Goal: Task Accomplishment & Management: Use online tool/utility

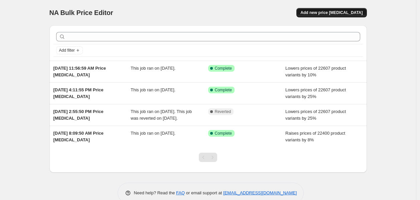
click at [332, 12] on span "Add new price [MEDICAL_DATA]" at bounding box center [331, 12] width 62 height 5
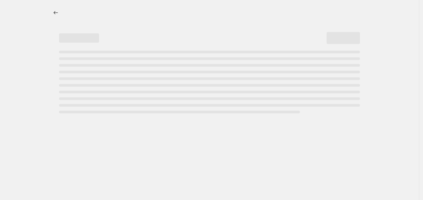
select select "percentage"
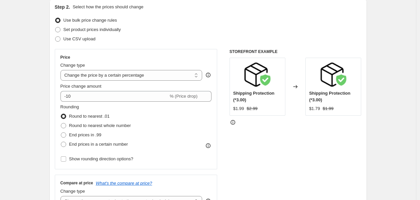
scroll to position [74, 0]
click at [109, 76] on select "Change the price to a certain amount Change the price by a certain amount Chang…" at bounding box center [131, 75] width 142 height 11
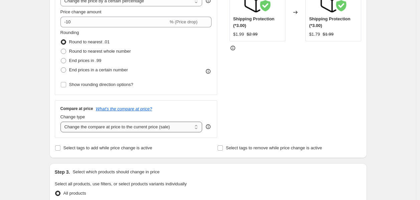
click at [98, 128] on select "Change the compare at price to the current price (sale) Change the compare at p…" at bounding box center [131, 127] width 142 height 11
select select "remove"
click at [62, 122] on select "Change the compare at price to the current price (sale) Change the compare at p…" at bounding box center [131, 127] width 142 height 11
click at [32, 78] on div "Create new price [MEDICAL_DATA]. This page is ready Create new price [MEDICAL_D…" at bounding box center [208, 186] width 416 height 668
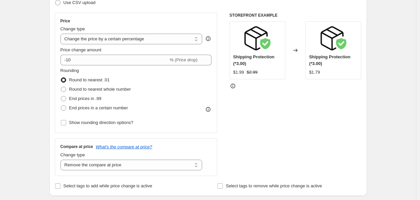
scroll to position [74, 0]
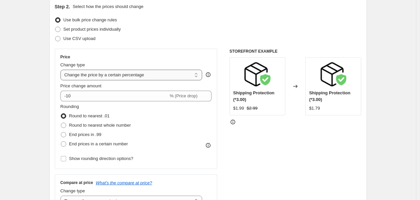
click at [102, 74] on select "Change the price to a certain amount Change the price by a certain amount Chang…" at bounding box center [131, 75] width 142 height 11
select select "no_change"
click at [62, 70] on select "Change the price to a certain amount Change the price by a certain amount Chang…" at bounding box center [131, 75] width 142 height 11
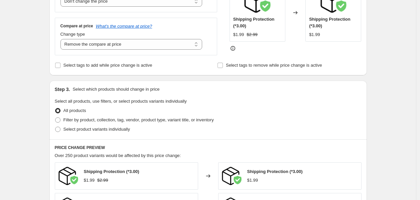
scroll to position [148, 0]
click at [83, 118] on span "Filter by product, collection, tag, vendor, product type, variant title, or inv…" at bounding box center [138, 119] width 150 height 5
click at [55, 118] on input "Filter by product, collection, tag, vendor, product type, variant title, or inv…" at bounding box center [55, 117] width 0 height 0
radio input "true"
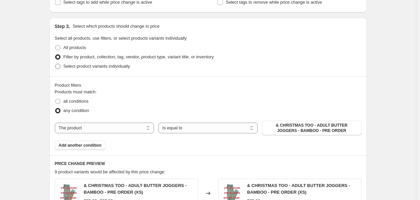
scroll to position [222, 0]
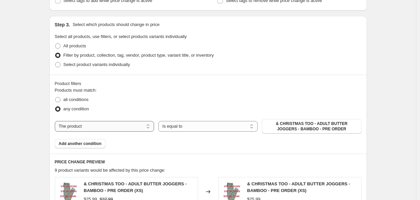
click at [84, 125] on select "The product The product's collection The product's tag The product's vendor The…" at bounding box center [104, 126] width 99 height 11
select select "collection"
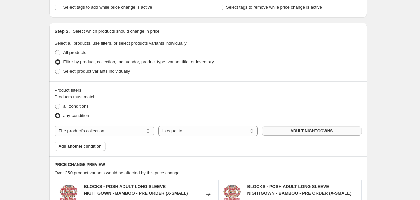
click at [293, 132] on span "ADULT NIGHTGOWNS" at bounding box center [311, 131] width 42 height 5
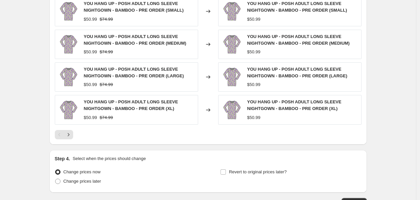
scroll to position [487, 0]
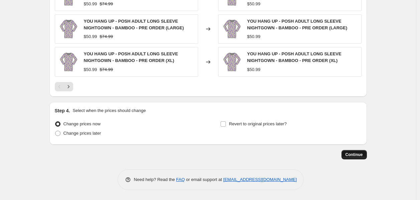
click at [355, 154] on span "Continue" at bounding box center [353, 154] width 17 height 5
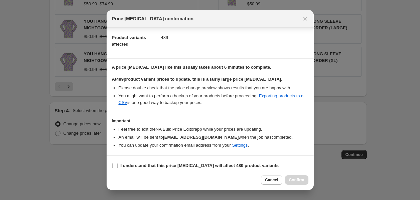
scroll to position [76, 0]
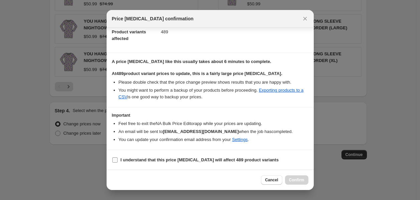
click at [160, 160] on b "I understand that this price [MEDICAL_DATA] will affect 489 product variants" at bounding box center [200, 160] width 158 height 5
click at [118, 160] on input "I understand that this price [MEDICAL_DATA] will affect 489 product variants" at bounding box center [114, 160] width 5 height 5
checkbox input "true"
click at [295, 178] on span "Confirm" at bounding box center [296, 180] width 15 height 5
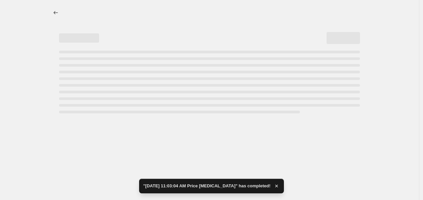
select select "no_change"
select select "remove"
select select "collection"
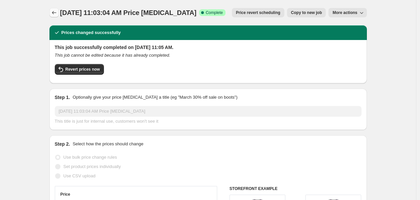
click at [56, 14] on icon "Price change jobs" at bounding box center [54, 12] width 7 height 7
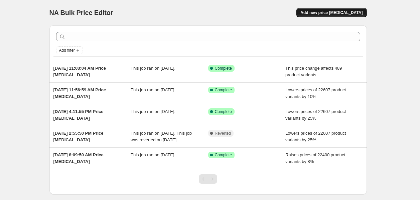
click at [336, 11] on span "Add new price [MEDICAL_DATA]" at bounding box center [331, 12] width 62 height 5
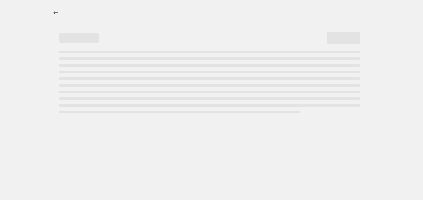
select select "percentage"
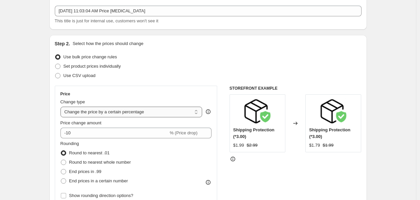
scroll to position [74, 0]
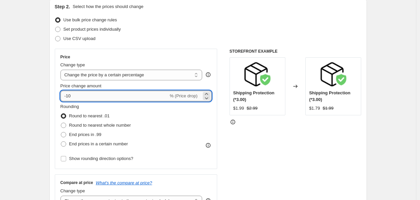
click at [78, 95] on input "-10" at bounding box center [114, 96] width 108 height 11
type input "-10"
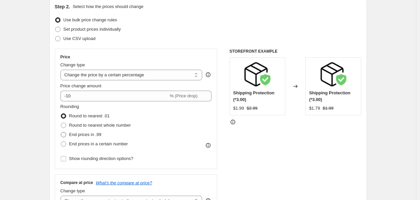
click at [87, 134] on span "End prices in .99" at bounding box center [85, 134] width 32 height 5
click at [61, 133] on input "End prices in .99" at bounding box center [61, 132] width 0 height 0
radio input "true"
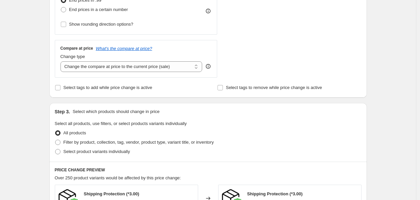
scroll to position [259, 0]
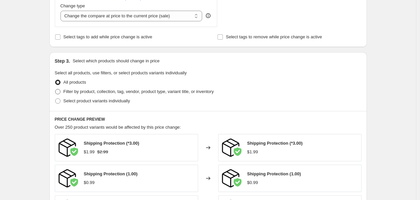
click at [100, 93] on span "Filter by product, collection, tag, vendor, product type, variant title, or inv…" at bounding box center [138, 91] width 150 height 5
click at [55, 89] on input "Filter by product, collection, tag, vendor, product type, variant title, or inv…" at bounding box center [55, 89] width 0 height 0
radio input "true"
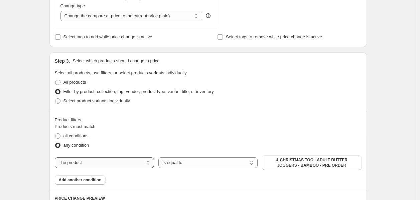
click at [126, 162] on select "The product The product's collection The product's tag The product's vendor The…" at bounding box center [104, 163] width 99 height 11
select select "collection"
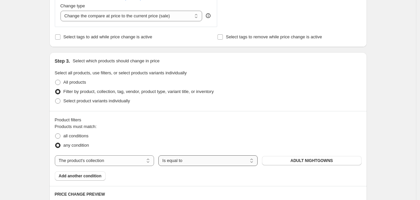
click at [193, 162] on select "Is equal to Is not equal to" at bounding box center [207, 161] width 99 height 11
click at [307, 158] on button "ADULT NIGHTGOWNS" at bounding box center [311, 160] width 99 height 9
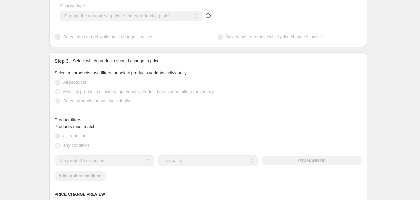
click at [41, 121] on div "Create new price [MEDICAL_DATA]. This page is ready Create new price [MEDICAL_D…" at bounding box center [208, 112] width 416 height 743
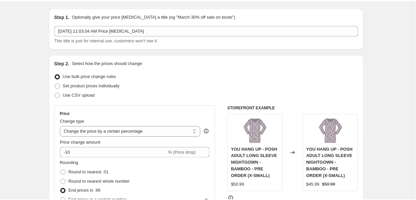
scroll to position [0, 0]
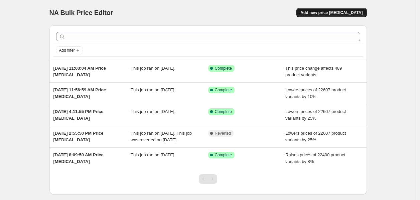
click at [335, 14] on span "Add new price change job" at bounding box center [331, 12] width 62 height 5
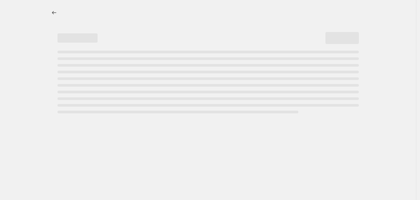
select select "percentage"
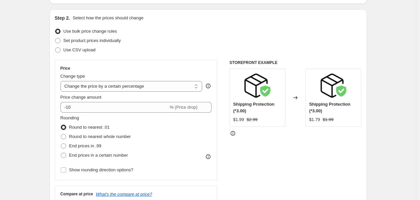
scroll to position [74, 0]
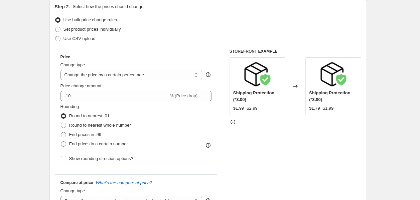
click at [93, 135] on span "End prices in .99" at bounding box center [85, 134] width 32 height 5
click at [61, 133] on input "End prices in .99" at bounding box center [61, 132] width 0 height 0
radio input "true"
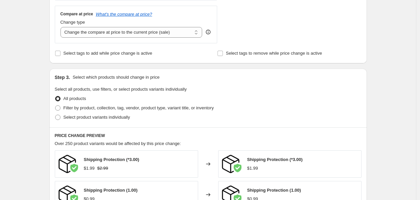
scroll to position [259, 0]
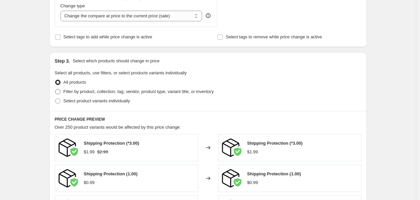
click at [139, 90] on span "Filter by product, collection, tag, vendor, product type, variant title, or inv…" at bounding box center [138, 91] width 150 height 5
click at [55, 89] on input "Filter by product, collection, tag, vendor, product type, variant title, or inv…" at bounding box center [55, 89] width 0 height 0
radio input "true"
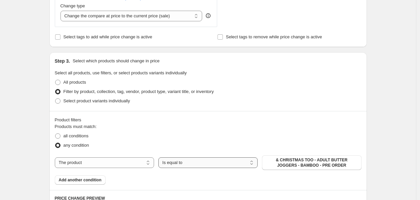
click at [195, 162] on select "Is equal to Is not equal to" at bounding box center [207, 163] width 99 height 11
click at [132, 166] on select "The product The product's collection The product's tag The product's vendor The…" at bounding box center [104, 163] width 99 height 11
select select "collection"
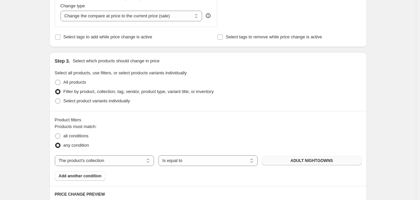
click at [285, 162] on button "ADULT NIGHTGOWNS" at bounding box center [311, 160] width 99 height 9
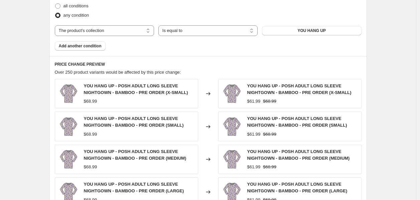
scroll to position [554, 0]
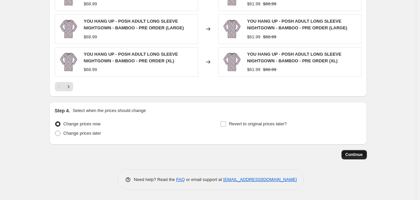
click at [359, 157] on span "Continue" at bounding box center [353, 154] width 17 height 5
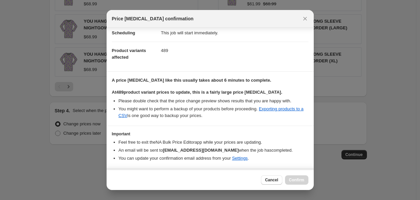
scroll to position [76, 0]
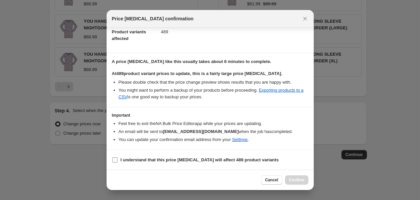
click at [121, 161] on b "I understand that this price [MEDICAL_DATA] will affect 489 product variants" at bounding box center [200, 160] width 158 height 5
click at [118, 161] on input "I understand that this price [MEDICAL_DATA] will affect 489 product variants" at bounding box center [114, 160] width 5 height 5
checkbox input "true"
click at [299, 182] on span "Confirm" at bounding box center [296, 180] width 15 height 5
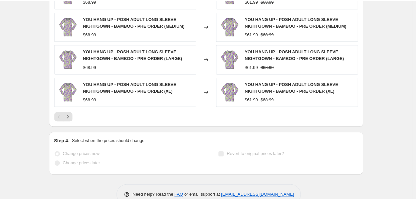
scroll to position [571, 0]
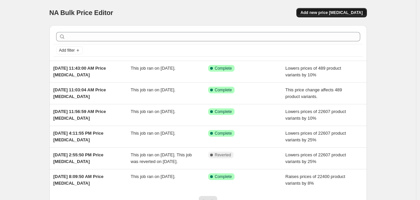
click at [328, 11] on span "Add new price change job" at bounding box center [331, 12] width 62 height 5
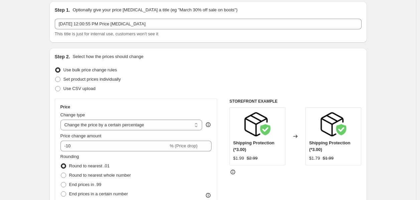
scroll to position [37, 0]
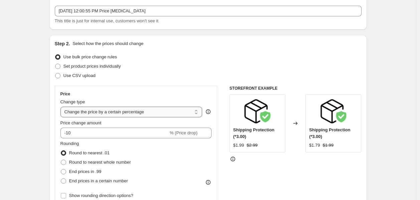
click at [96, 111] on select "Change the price to a certain amount Change the price by a certain amount Chang…" at bounding box center [131, 112] width 142 height 11
select select "no_change"
click at [62, 107] on select "Change the price to a certain amount Change the price by a certain amount Chang…" at bounding box center [131, 112] width 142 height 11
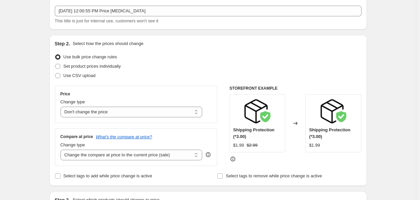
click at [90, 158] on select "Change the compare at price to the current price (sale) Change the compare at p…" at bounding box center [131, 155] width 142 height 11
select select "remove"
click at [62, 150] on select "Change the compare at price to the current price (sale) Change the compare at p…" at bounding box center [131, 155] width 142 height 11
click at [98, 114] on select "Change the price to a certain amount Change the price by a certain amount Chang…" at bounding box center [131, 112] width 142 height 11
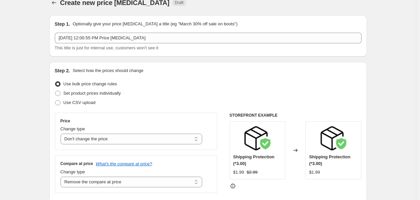
scroll to position [0, 0]
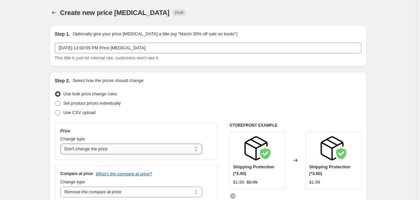
click at [105, 145] on select "Change the price to a certain amount Change the price by a certain amount Chang…" at bounding box center [131, 149] width 142 height 11
select select "ecap"
click at [62, 144] on select "Change the price to a certain amount Change the price by a certain amount Chang…" at bounding box center [131, 149] width 142 height 11
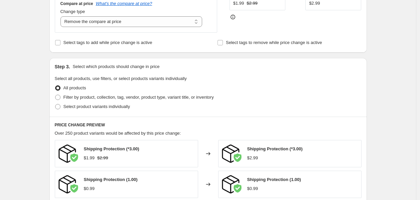
scroll to position [185, 0]
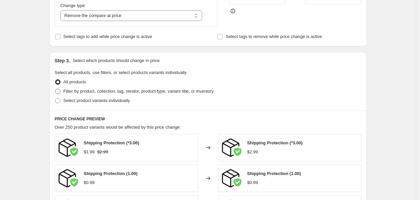
click at [69, 94] on span "Filter by product, collection, tag, vendor, product type, variant title, or inv…" at bounding box center [138, 91] width 150 height 5
click at [55, 89] on input "Filter by product, collection, tag, vendor, product type, variant title, or inv…" at bounding box center [55, 89] width 0 height 0
radio input "true"
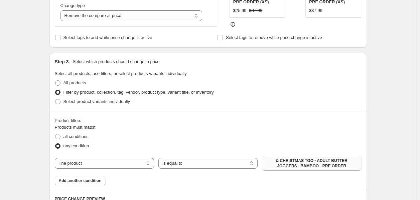
click at [302, 164] on span "& CHRISTMAS TOO - ADULT BUTTER JOGGERS - BAMBOO - PRE ORDER" at bounding box center [311, 163] width 91 height 11
click at [180, 163] on select "Is equal to Is not equal to" at bounding box center [207, 163] width 99 height 11
click at [134, 165] on select "The product The product's collection The product's tag The product's vendor The…" at bounding box center [104, 163] width 99 height 11
select select "collection"
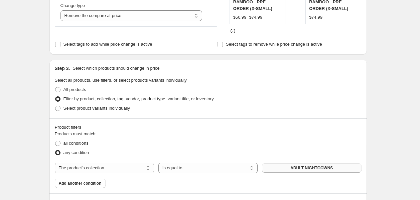
click at [295, 166] on span "ADULT NIGHTGOWNS" at bounding box center [311, 168] width 42 height 5
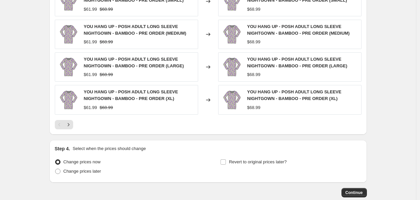
scroll to position [487, 0]
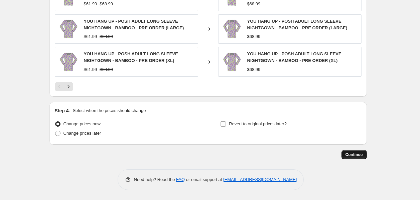
click at [362, 152] on span "Continue" at bounding box center [353, 154] width 17 height 5
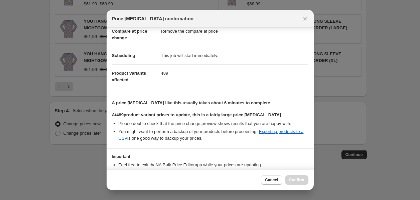
scroll to position [76, 0]
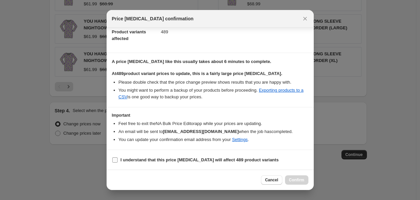
click at [117, 160] on input "I understand that this price [MEDICAL_DATA] will affect 489 product variants" at bounding box center [114, 160] width 5 height 5
checkbox input "true"
click at [294, 179] on span "Confirm" at bounding box center [296, 180] width 15 height 5
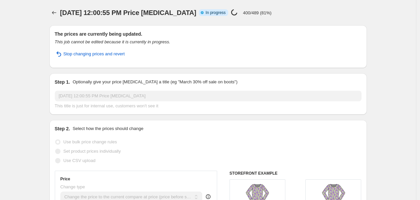
select select "ecap"
select select "remove"
select select "collection"
